Goal: Register for event/course

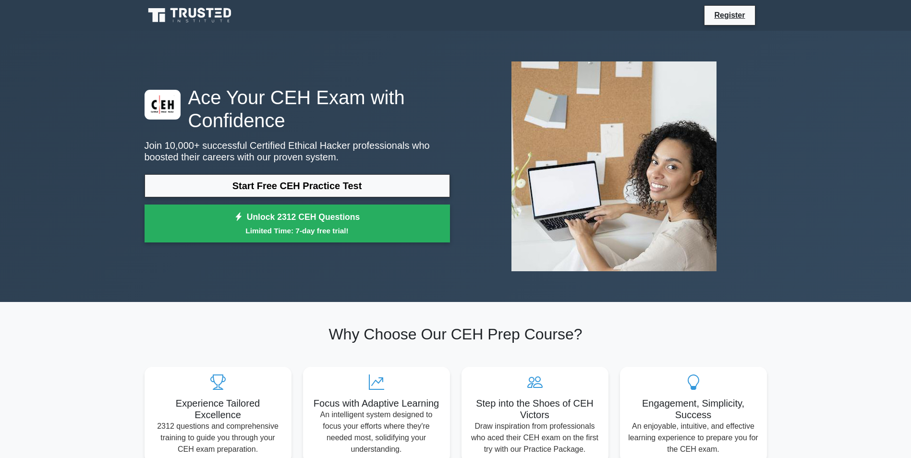
scroll to position [48, 0]
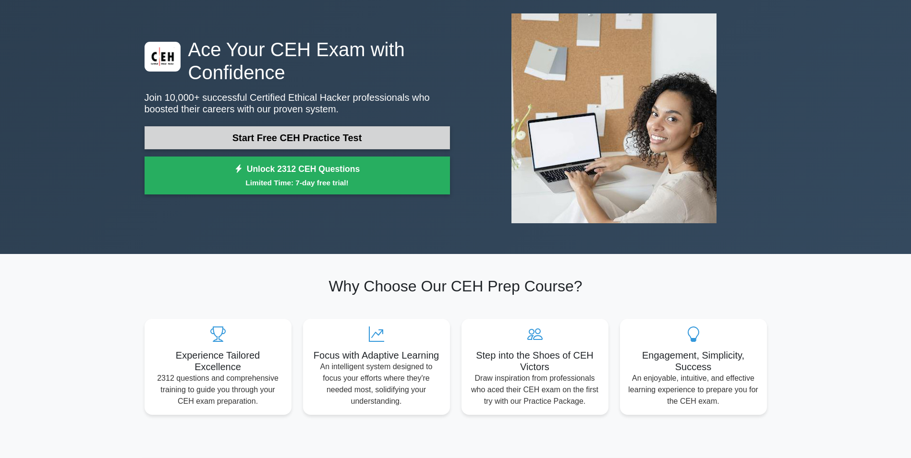
click at [329, 131] on link "Start Free CEH Practice Test" at bounding box center [297, 137] width 305 height 23
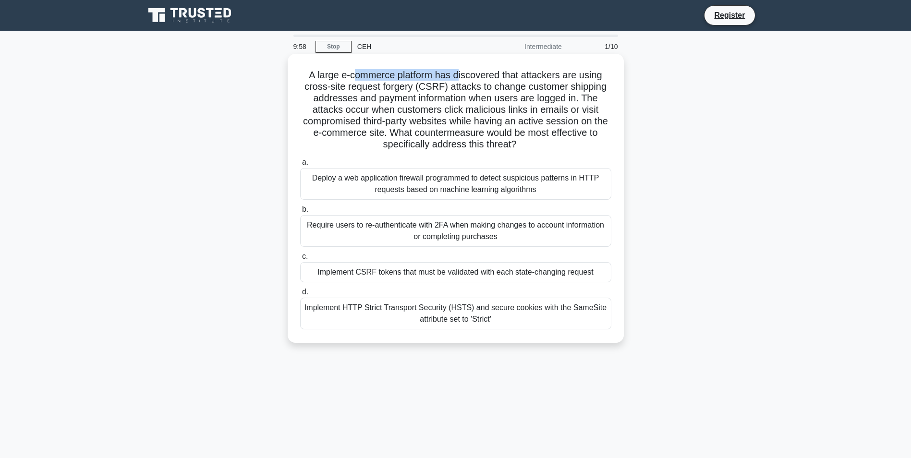
drag, startPoint x: 361, startPoint y: 74, endPoint x: 462, endPoint y: 73, distance: 101.3
click at [462, 73] on h5 "A large e-commerce platform has discovered that attackers are using cross-site …" at bounding box center [455, 110] width 313 height 82
drag, startPoint x: 449, startPoint y: 88, endPoint x: 490, endPoint y: 85, distance: 41.5
click at [490, 85] on h5 "A large e-commerce platform has discovered that attackers are using cross-site …" at bounding box center [455, 110] width 313 height 82
drag, startPoint x: 490, startPoint y: 85, endPoint x: 565, endPoint y: 86, distance: 74.4
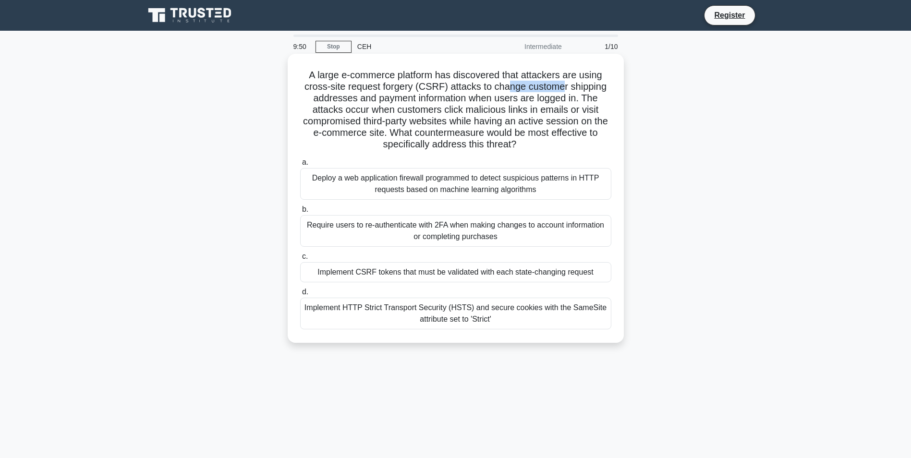
click at [565, 86] on h5 "A large e-commerce platform has discovered that attackers are using cross-site …" at bounding box center [455, 110] width 313 height 82
click at [459, 276] on div "Implement CSRF tokens that must be validated with each state-changing request" at bounding box center [455, 272] width 311 height 20
click at [300, 260] on input "c. Implement CSRF tokens that must be validated with each state-changing request" at bounding box center [300, 257] width 0 height 6
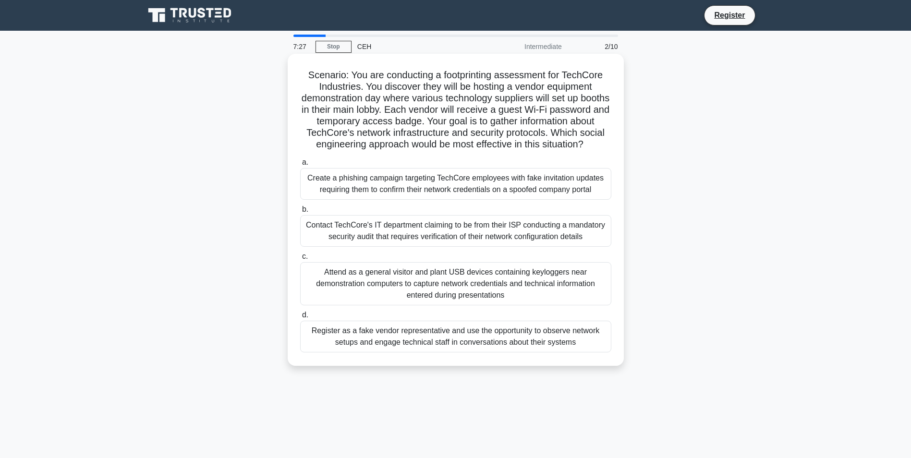
click at [405, 290] on div "Attend as a general visitor and plant USB devices containing keyloggers near de…" at bounding box center [455, 283] width 311 height 43
click at [300, 260] on input "c. Attend as a general visitor and plant USB devices containing keyloggers near…" at bounding box center [300, 257] width 0 height 6
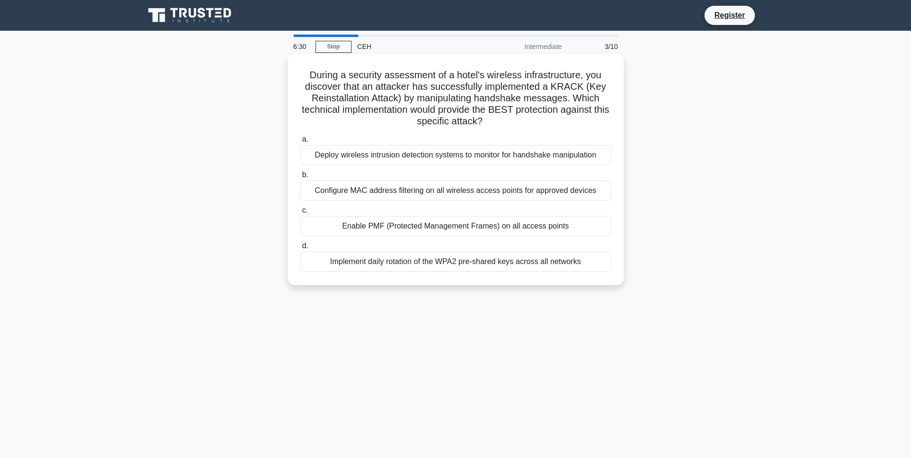
click at [471, 194] on div "Configure MAC address filtering on all wireless access points for approved devi…" at bounding box center [455, 191] width 311 height 20
click at [300, 178] on input "b. Configure MAC address filtering on all wireless access points for approved d…" at bounding box center [300, 175] width 0 height 6
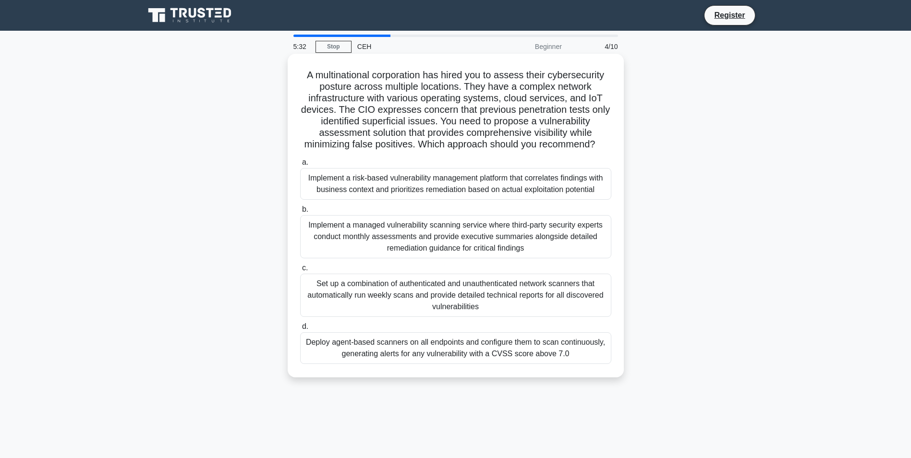
click at [379, 291] on div "Set up a combination of authenticated and unauthenticated network scanners that…" at bounding box center [455, 295] width 311 height 43
click at [300, 271] on input "c. Set up a combination of authenticated and unauthenticated network scanners t…" at bounding box center [300, 268] width 0 height 6
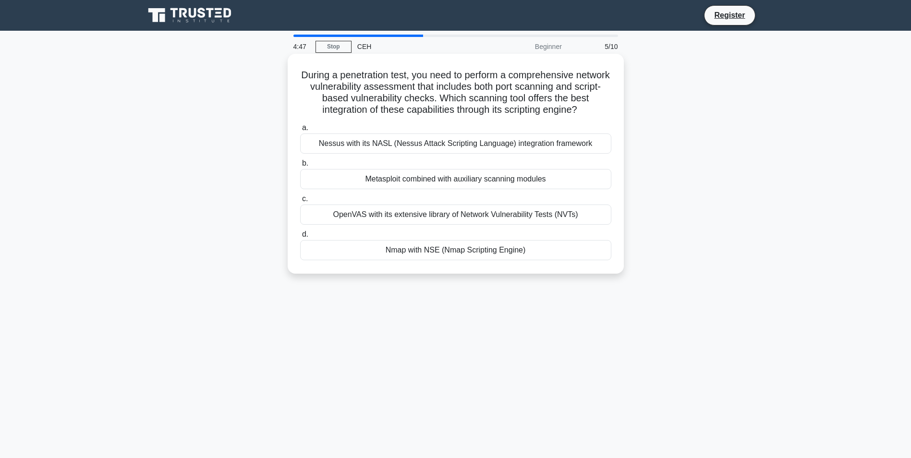
click at [463, 149] on div "Nessus with its NASL (Nessus Attack Scripting Language) integration framework" at bounding box center [455, 143] width 311 height 20
click at [300, 131] on input "a. Nessus with its NASL (Nessus Attack Scripting Language) integration framework" at bounding box center [300, 128] width 0 height 6
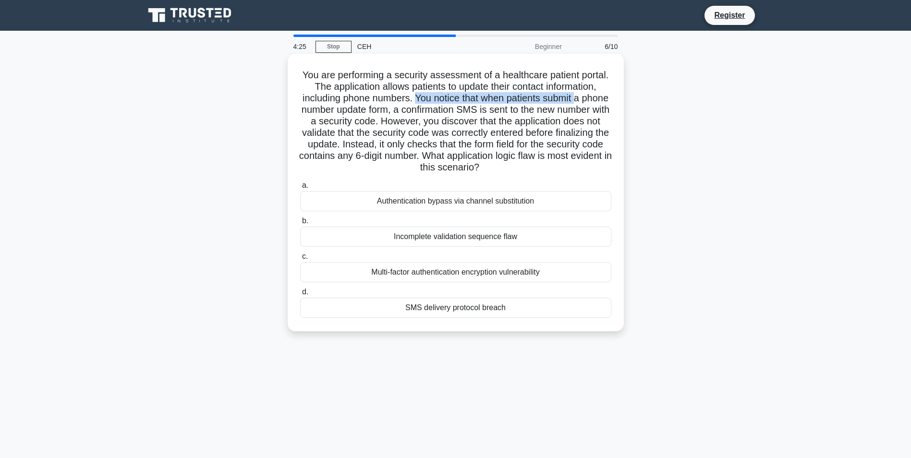
drag, startPoint x: 430, startPoint y: 100, endPoint x: 593, endPoint y: 97, distance: 162.3
click at [593, 97] on h5 "You are performing a security assessment of a healthcare patient portal. The ap…" at bounding box center [455, 121] width 313 height 105
drag, startPoint x: 379, startPoint y: 113, endPoint x: 418, endPoint y: 113, distance: 39.4
click at [418, 113] on h5 "You are performing a security assessment of a healthcare patient portal. The ap…" at bounding box center [455, 121] width 313 height 105
drag, startPoint x: 418, startPoint y: 113, endPoint x: 478, endPoint y: 112, distance: 59.5
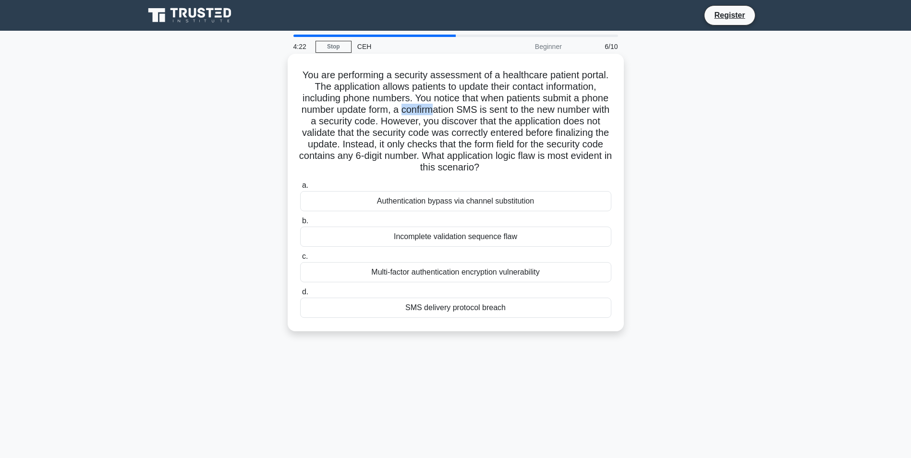
click at [478, 112] on h5 "You are performing a security assessment of a healthcare patient portal. The ap…" at bounding box center [455, 121] width 313 height 105
drag, startPoint x: 478, startPoint y: 112, endPoint x: 595, endPoint y: 109, distance: 117.2
click at [595, 109] on h5 "You are performing a security assessment of a healthcare patient portal. The ap…" at bounding box center [455, 121] width 313 height 105
drag, startPoint x: 413, startPoint y: 124, endPoint x: 419, endPoint y: 125, distance: 5.8
click at [419, 125] on h5 "You are performing a security assessment of a healthcare patient portal. The ap…" at bounding box center [455, 121] width 313 height 105
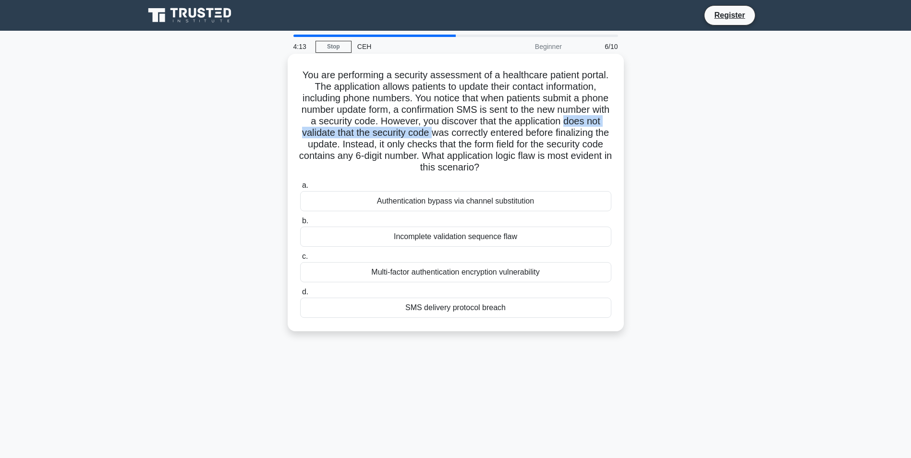
drag, startPoint x: 368, startPoint y: 136, endPoint x: 541, endPoint y: 136, distance: 173.4
click at [541, 136] on h5 "You are performing a security assessment of a healthcare patient portal. The ap…" at bounding box center [455, 121] width 313 height 105
click at [547, 135] on h5 "You are performing a security assessment of a healthcare patient portal. The ap…" at bounding box center [455, 121] width 313 height 105
drag, startPoint x: 344, startPoint y: 147, endPoint x: 462, endPoint y: 148, distance: 117.7
click at [462, 148] on h5 "You are performing a security assessment of a healthcare patient portal. The ap…" at bounding box center [455, 121] width 313 height 105
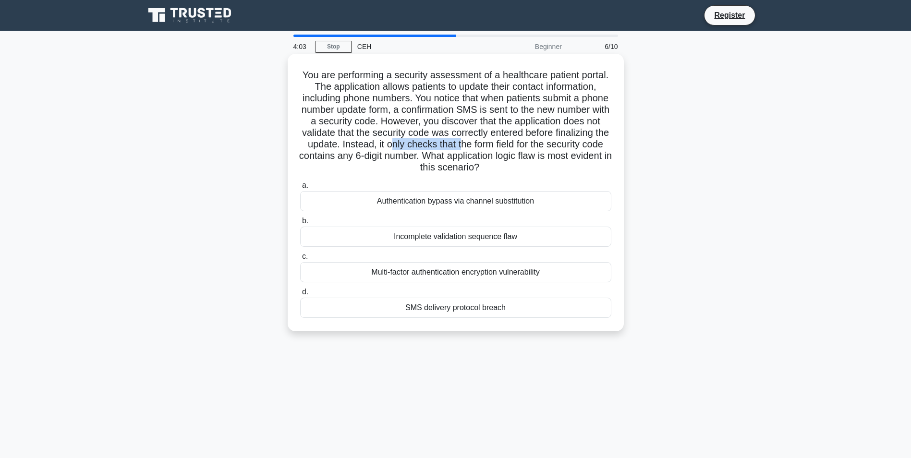
drag, startPoint x: 462, startPoint y: 148, endPoint x: 592, endPoint y: 146, distance: 129.7
click at [592, 146] on h5 "You are performing a security assessment of a healthcare patient portal. The ap…" at bounding box center [455, 121] width 313 height 105
drag, startPoint x: 384, startPoint y: 160, endPoint x: 558, endPoint y: 156, distance: 174.4
click at [558, 156] on h5 "You are performing a security assessment of a healthcare patient portal. The ap…" at bounding box center [455, 121] width 313 height 105
drag, startPoint x: 382, startPoint y: 169, endPoint x: 533, endPoint y: 169, distance: 150.3
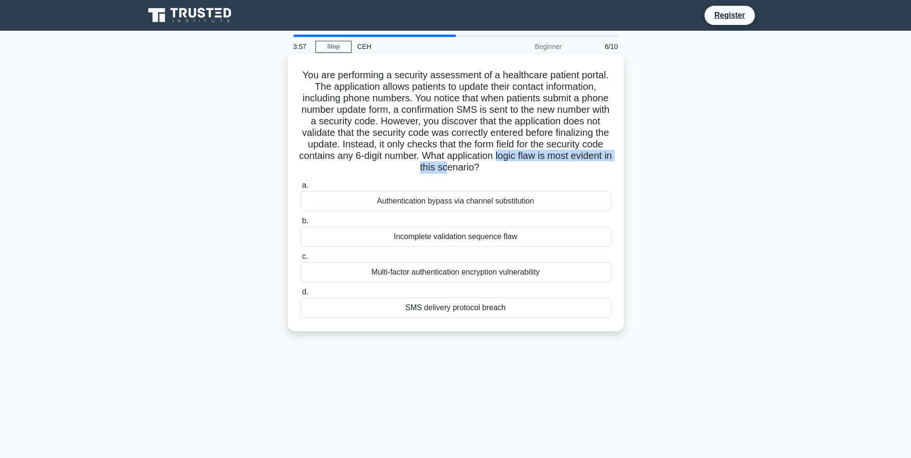
click at [533, 169] on h5 "You are performing a security assessment of a healthcare patient portal. The ap…" at bounding box center [455, 121] width 313 height 105
drag, startPoint x: 461, startPoint y: 204, endPoint x: 531, endPoint y: 202, distance: 69.2
click at [531, 202] on div "Authentication bypass via channel substitution" at bounding box center [455, 201] width 311 height 20
click at [394, 235] on div "Incomplete validation sequence flaw" at bounding box center [455, 237] width 311 height 20
click at [300, 224] on input "b. Incomplete validation sequence flaw" at bounding box center [300, 221] width 0 height 6
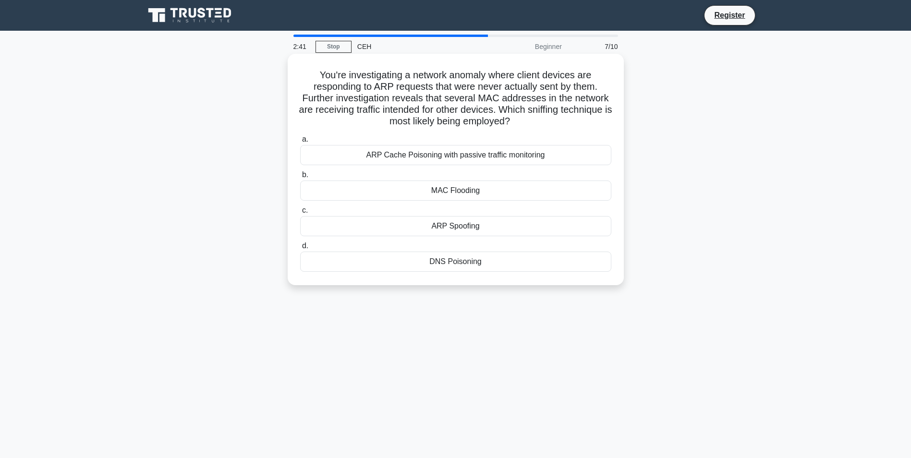
click at [408, 154] on div "ARP Cache Poisoning with passive traffic monitoring" at bounding box center [455, 155] width 311 height 20
click at [300, 143] on input "a. ARP Cache Poisoning with passive traffic monitoring" at bounding box center [300, 139] width 0 height 6
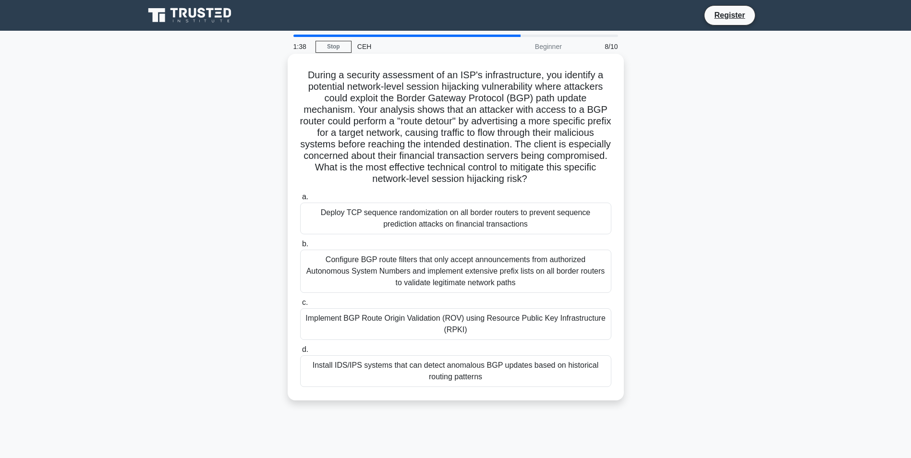
click at [370, 274] on div "Configure BGP route filters that only accept announcements from authorized Auto…" at bounding box center [455, 271] width 311 height 43
click at [300, 247] on input "b. Configure BGP route filters that only accept announcements from authorized A…" at bounding box center [300, 244] width 0 height 6
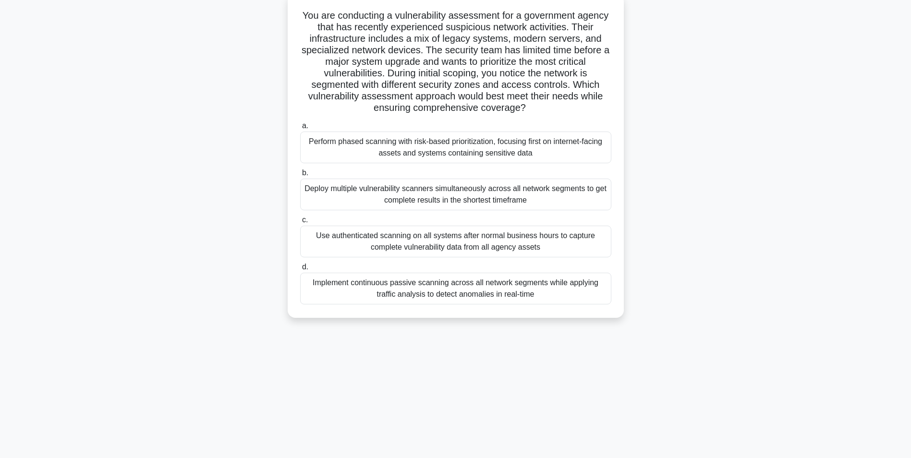
scroll to position [61, 0]
click at [375, 285] on div "Implement continuous passive scanning across all network segments while applyin…" at bounding box center [455, 288] width 311 height 32
click at [300, 269] on input "d. Implement continuous passive scanning across all network segments while appl…" at bounding box center [300, 266] width 0 height 6
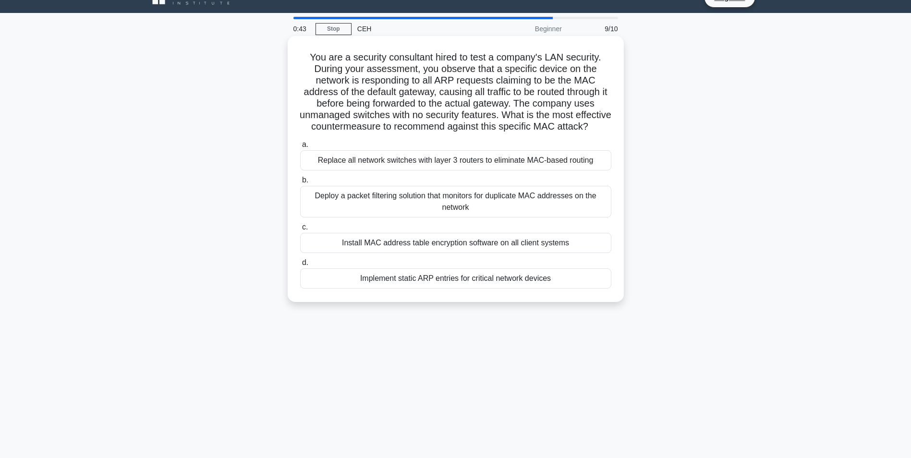
scroll to position [0, 0]
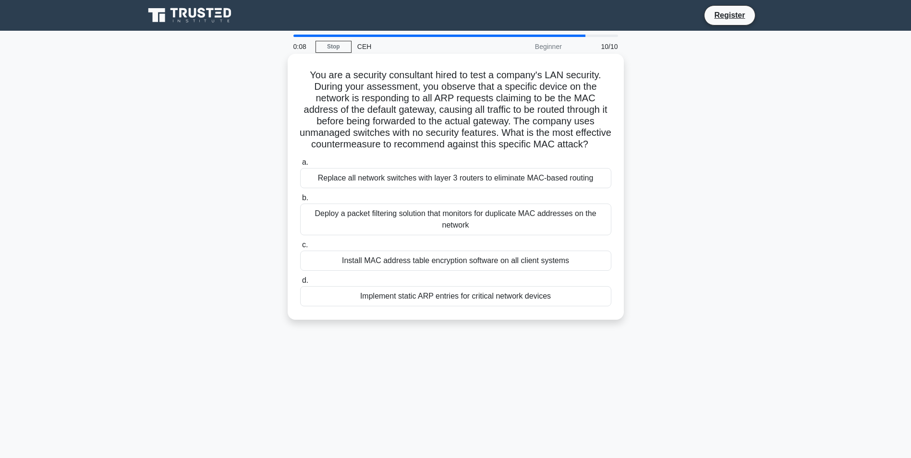
click at [374, 271] on div "Install MAC address table encryption software on all client systems" at bounding box center [455, 261] width 311 height 20
click at [300, 248] on input "c. Install MAC address table encryption software on all client systems" at bounding box center [300, 245] width 0 height 6
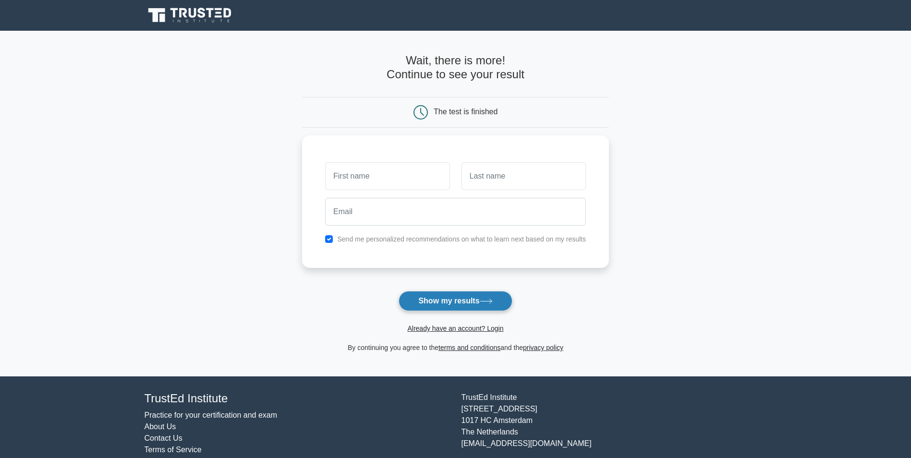
click at [480, 292] on button "Show my results" at bounding box center [455, 301] width 113 height 20
click at [380, 179] on input "text" at bounding box center [387, 174] width 124 height 28
click at [708, 232] on main "Wait, there is more! Continue to see your result The test is finished and the" at bounding box center [455, 204] width 911 height 346
click at [390, 179] on input "text" at bounding box center [387, 174] width 124 height 28
type input "ardhee"
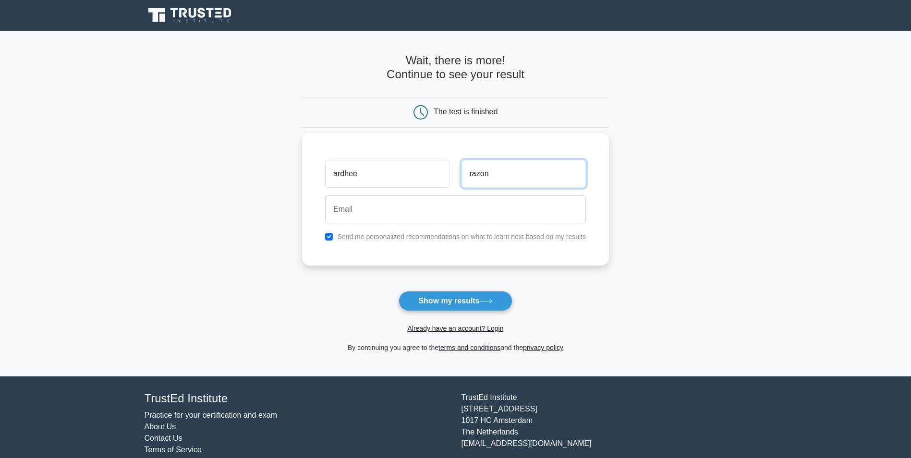
type input "razon"
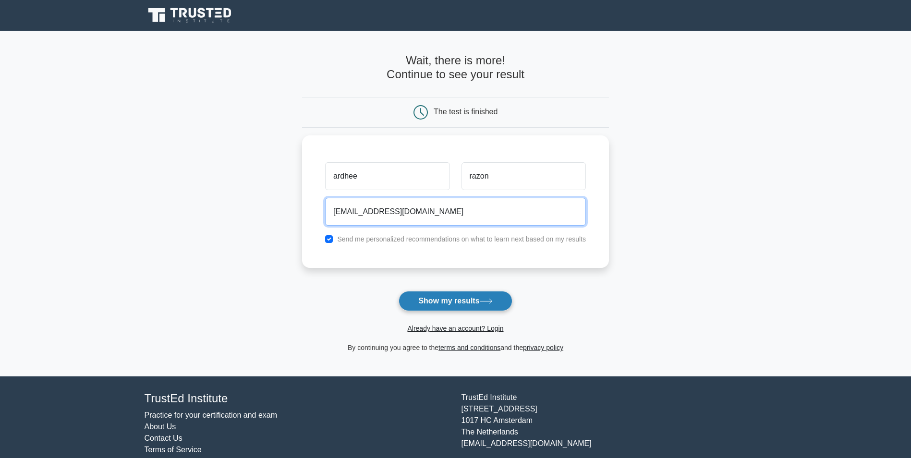
type input "[EMAIL_ADDRESS][DOMAIN_NAME]"
click at [443, 299] on button "Show my results" at bounding box center [455, 301] width 113 height 20
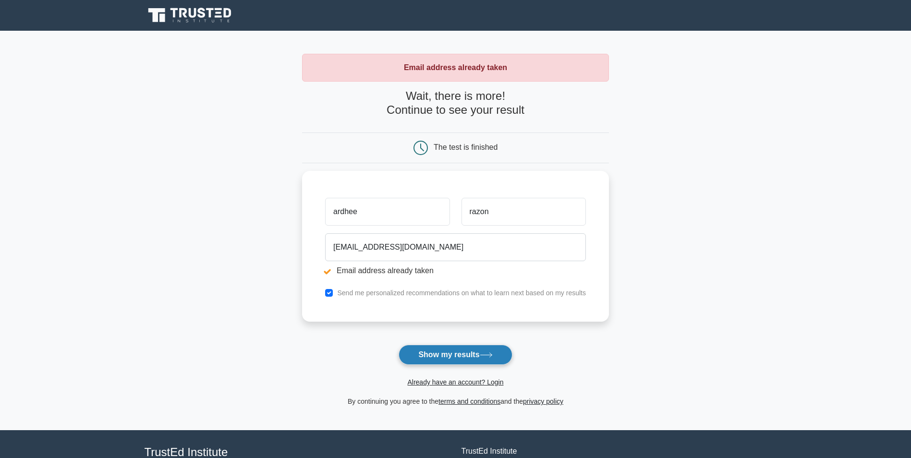
click at [451, 359] on button "Show my results" at bounding box center [455, 355] width 113 height 20
click at [330, 290] on input "checkbox" at bounding box center [329, 291] width 8 height 8
checkbox input "false"
